Goal: Task Accomplishment & Management: Complete application form

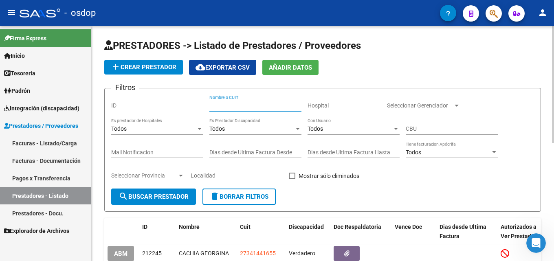
click at [222, 107] on input "Nombre o CUIT" at bounding box center [256, 105] width 92 height 7
click at [267, 100] on div "Nombre o CUIT" at bounding box center [256, 103] width 92 height 16
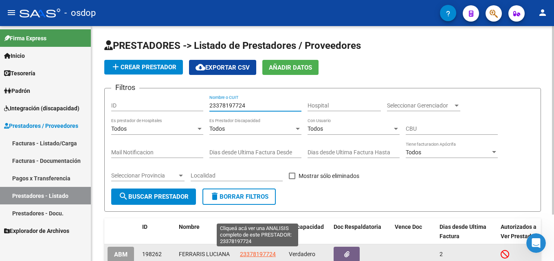
type input "23378197724"
click at [262, 252] on span "23378197724" at bounding box center [258, 254] width 36 height 7
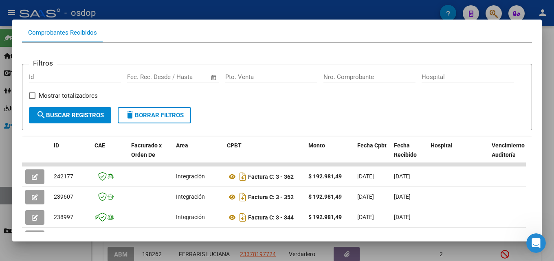
scroll to position [100, 0]
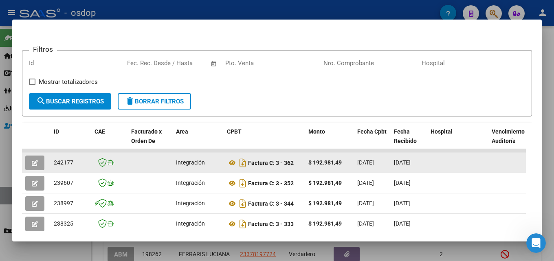
click at [37, 163] on icon "button" at bounding box center [35, 163] width 6 height 6
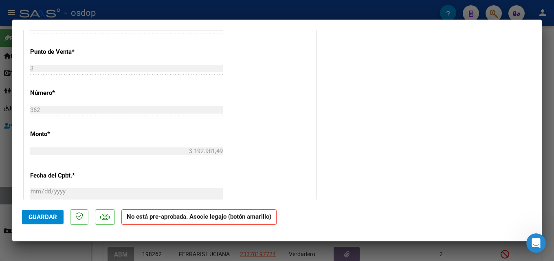
scroll to position [311, 0]
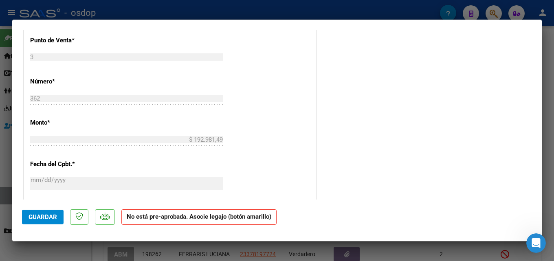
click at [554, 107] on div at bounding box center [277, 130] width 554 height 261
type input "$ 0,00"
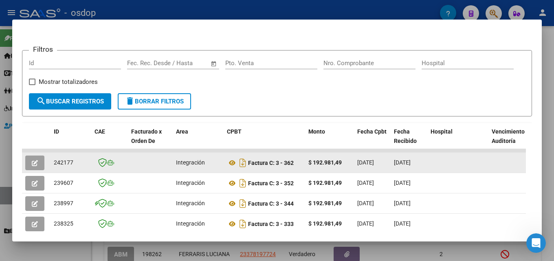
click at [35, 166] on icon "button" at bounding box center [35, 163] width 6 height 6
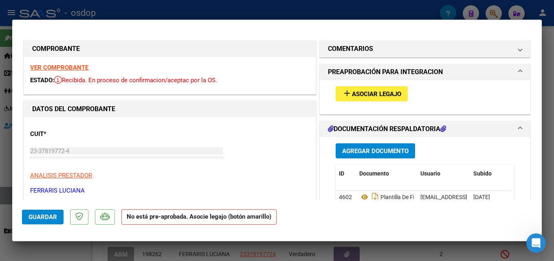
scroll to position [15, 0]
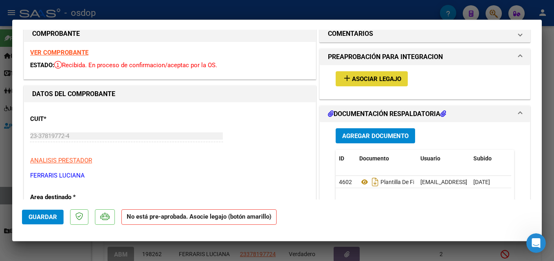
click at [384, 82] on span "Asociar Legajo" at bounding box center [376, 78] width 49 height 7
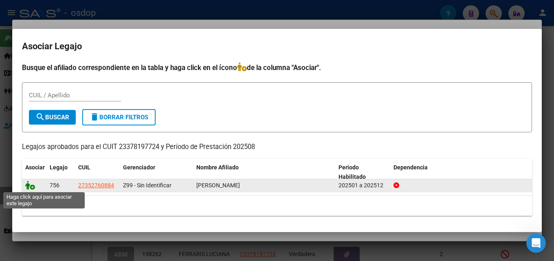
click at [32, 188] on icon at bounding box center [30, 185] width 10 height 9
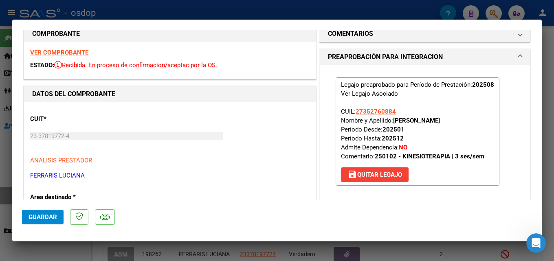
click at [549, 181] on div at bounding box center [277, 130] width 554 height 261
type input "$ 0,00"
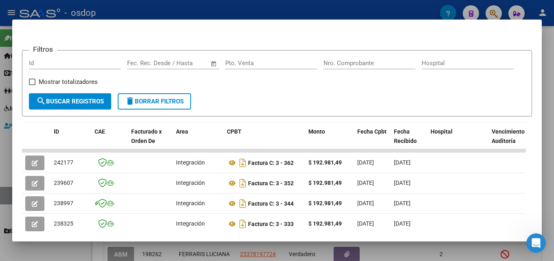
click at [1, 153] on div at bounding box center [277, 130] width 554 height 261
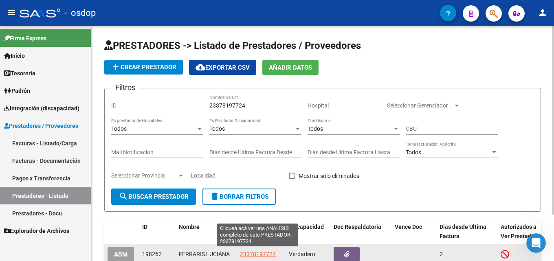
click at [271, 252] on span "23378197724" at bounding box center [258, 254] width 36 height 7
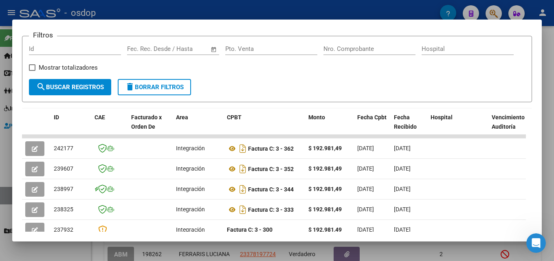
scroll to position [120, 0]
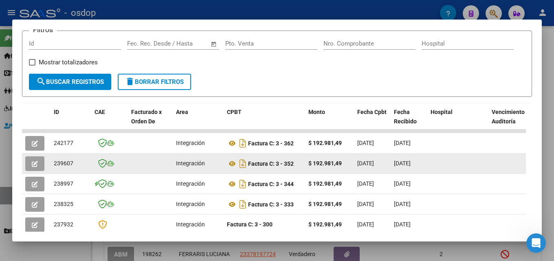
click at [31, 166] on button "button" at bounding box center [34, 164] width 19 height 15
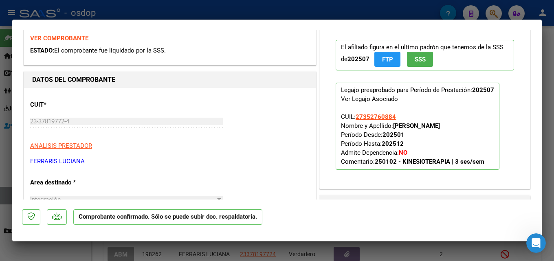
scroll to position [164, 0]
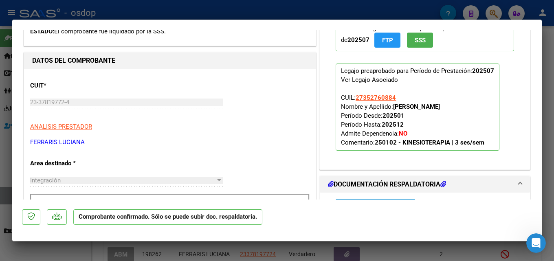
click at [551, 66] on div at bounding box center [277, 130] width 554 height 261
type input "$ 0,00"
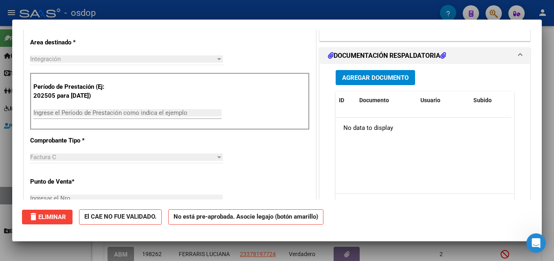
scroll to position [0, 0]
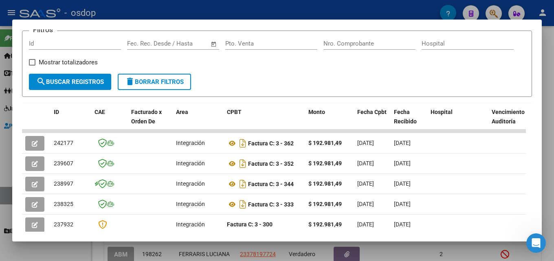
click at [551, 146] on div at bounding box center [277, 130] width 554 height 261
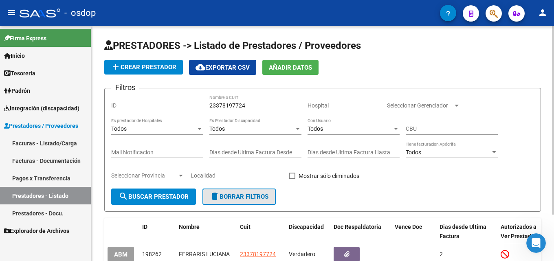
drag, startPoint x: 251, startPoint y: 196, endPoint x: 246, endPoint y: 107, distance: 88.6
click at [249, 186] on form "Filtros ID 23378197724 Nombre o CUIT Hospital Seleccionar Gerenciador Seleccion…" at bounding box center [322, 150] width 437 height 124
click at [245, 197] on span "delete Borrar Filtros" at bounding box center [239, 196] width 59 height 7
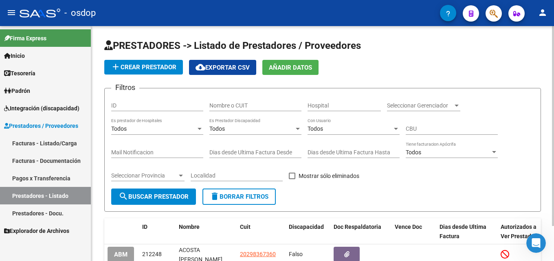
click at [245, 106] on input "Nombre o CUIT" at bounding box center [256, 105] width 92 height 7
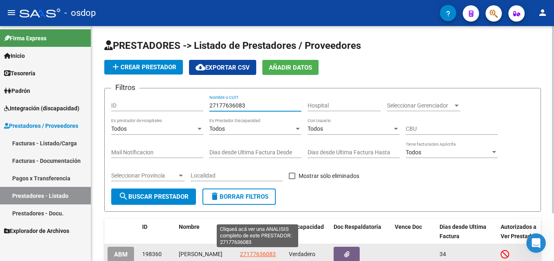
type input "27177636083"
click at [247, 256] on span "27177636083" at bounding box center [258, 254] width 36 height 7
type textarea "27177636083"
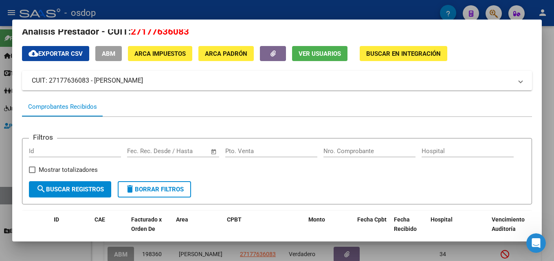
scroll to position [11, 0]
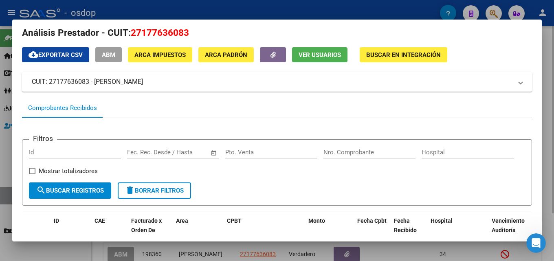
click at [554, 122] on div at bounding box center [277, 130] width 554 height 261
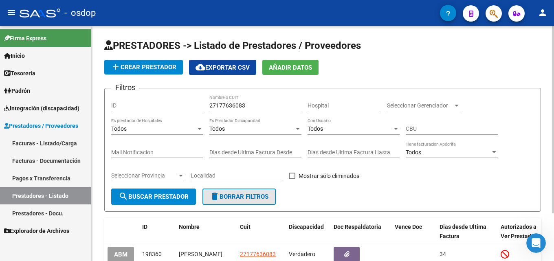
click at [232, 200] on span "delete Borrar Filtros" at bounding box center [239, 196] width 59 height 7
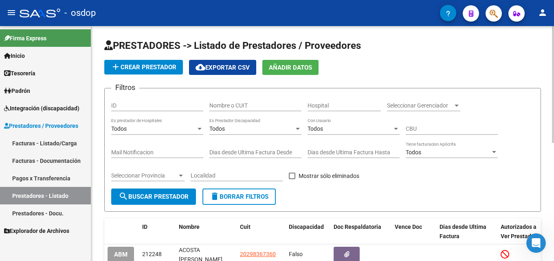
click at [268, 108] on input "Nombre o CUIT" at bounding box center [256, 105] width 92 height 7
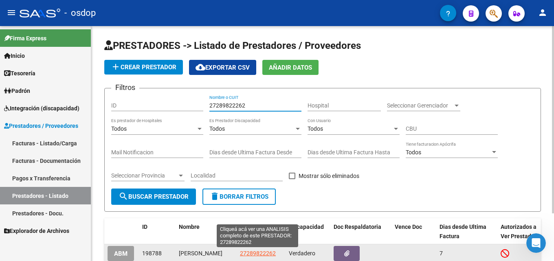
type input "27289822262"
click at [249, 252] on span "27289822262" at bounding box center [258, 253] width 36 height 7
type textarea "27289822262"
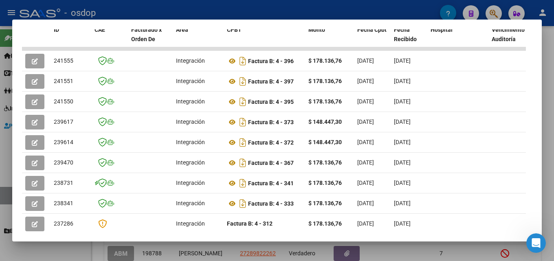
scroll to position [204, 0]
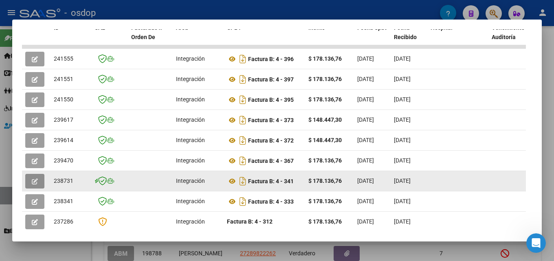
click at [27, 185] on button "button" at bounding box center [34, 181] width 19 height 15
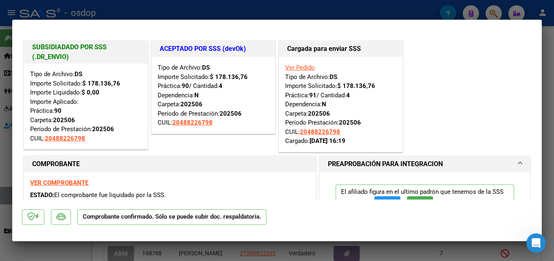
scroll to position [111, 0]
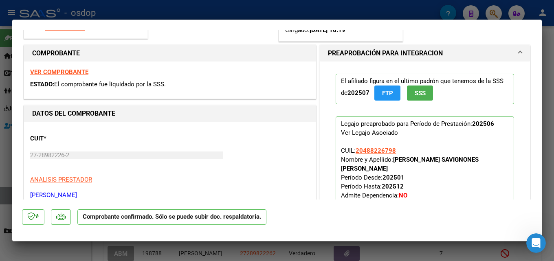
click at [554, 83] on div at bounding box center [277, 130] width 554 height 261
type input "$ 0,00"
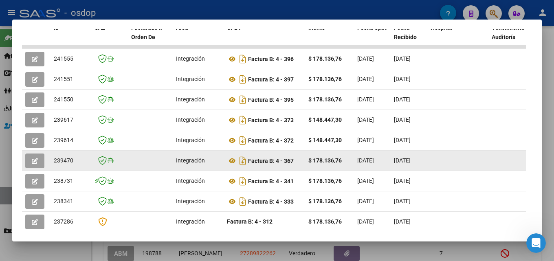
click at [32, 164] on icon "button" at bounding box center [35, 161] width 6 height 6
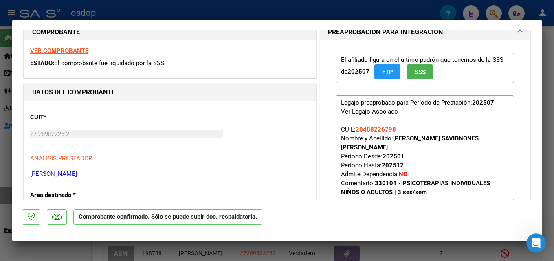
scroll to position [181, 0]
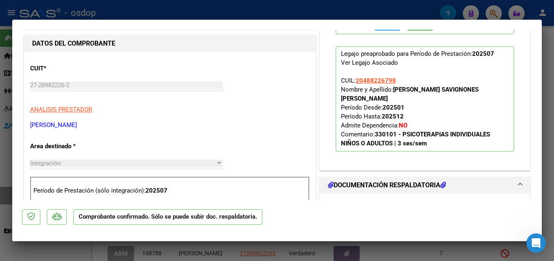
click at [554, 87] on div at bounding box center [277, 130] width 554 height 261
type input "$ 0,00"
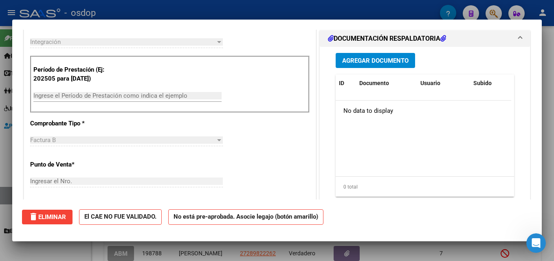
scroll to position [0, 0]
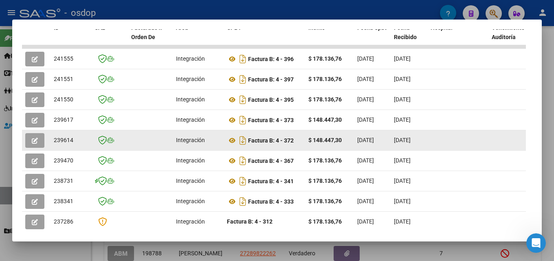
click at [28, 142] on button "button" at bounding box center [34, 140] width 19 height 15
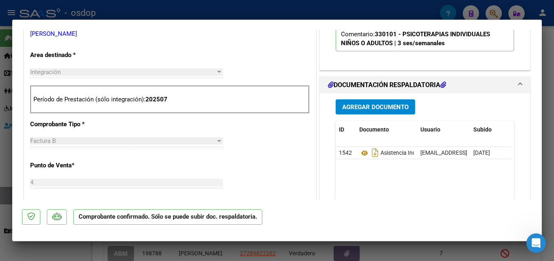
scroll to position [268, 0]
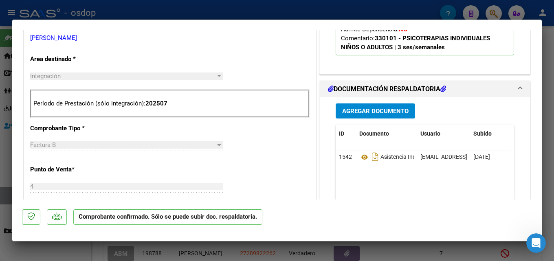
click at [554, 110] on div at bounding box center [277, 130] width 554 height 261
type input "$ 0,00"
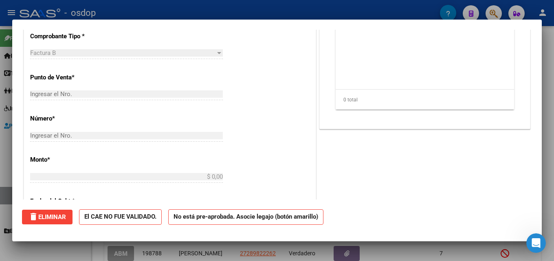
scroll to position [147, 0]
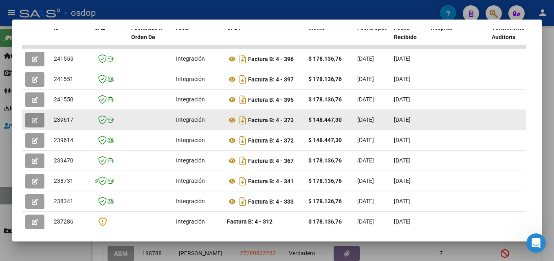
click at [30, 119] on button "button" at bounding box center [34, 120] width 19 height 15
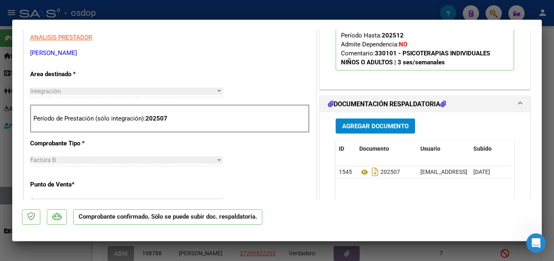
scroll to position [256, 0]
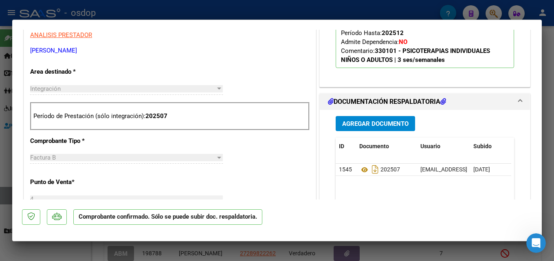
click at [554, 109] on div at bounding box center [277, 130] width 554 height 261
type input "$ 0,00"
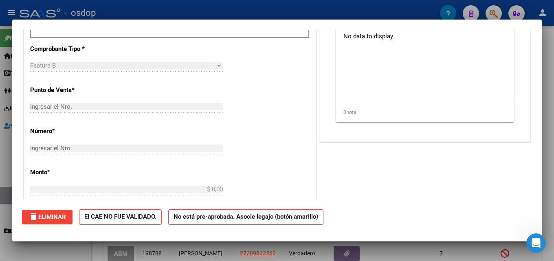
scroll to position [0, 0]
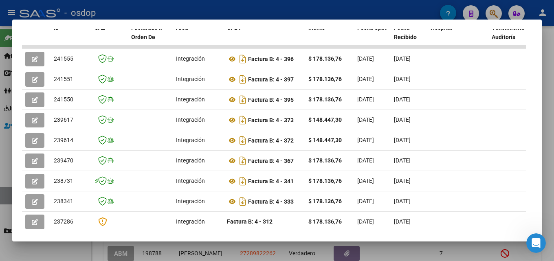
click at [554, 145] on div at bounding box center [277, 130] width 554 height 261
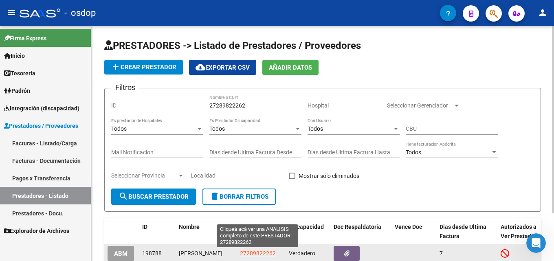
click at [265, 252] on span "27289822262" at bounding box center [258, 253] width 36 height 7
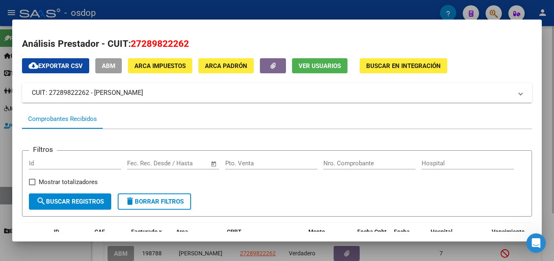
click at [551, 146] on div at bounding box center [277, 130] width 554 height 261
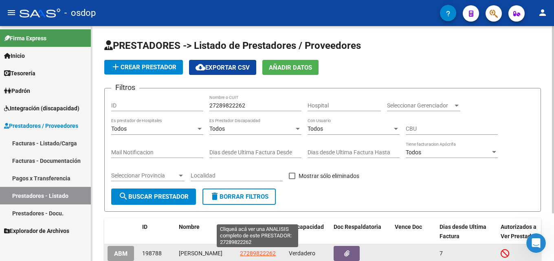
click at [258, 255] on span "27289822262" at bounding box center [258, 253] width 36 height 7
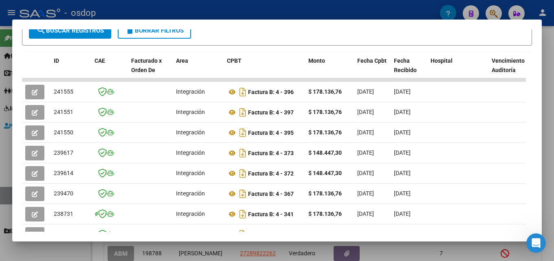
scroll to position [188, 0]
